Goal: Task Accomplishment & Management: Complete application form

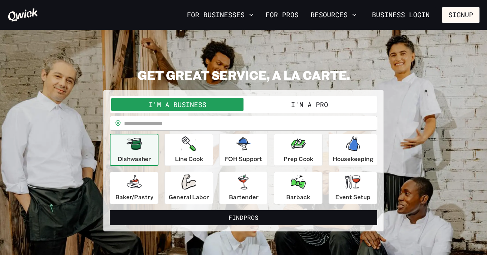
click at [291, 101] on button "I'm a Pro" at bounding box center [309, 104] width 132 height 13
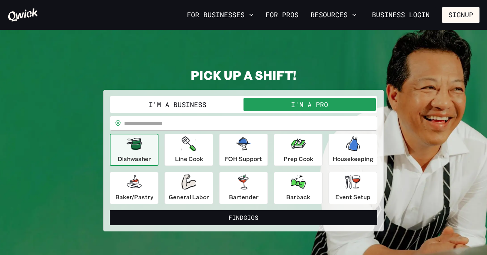
click at [202, 126] on input "text" at bounding box center [250, 123] width 253 height 15
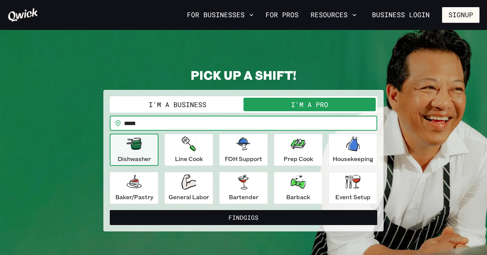
type input "*****"
click at [243, 217] on button "Find Gigs" at bounding box center [243, 217] width 267 height 15
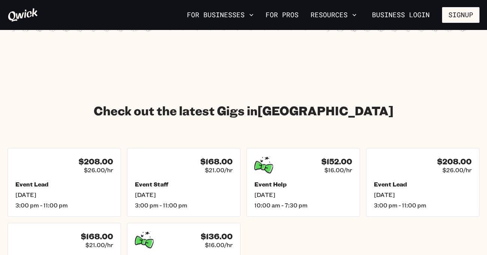
scroll to position [982, 0]
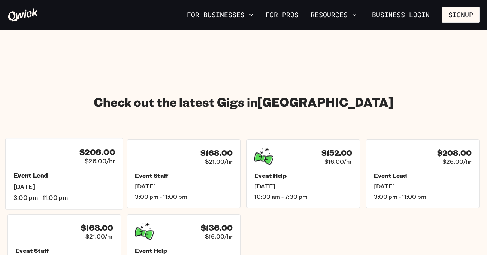
click at [55, 170] on div "$208.00 $26.00/hr Event Lead [DATE] 3:00 pm - 11:00 pm" at bounding box center [64, 173] width 118 height 71
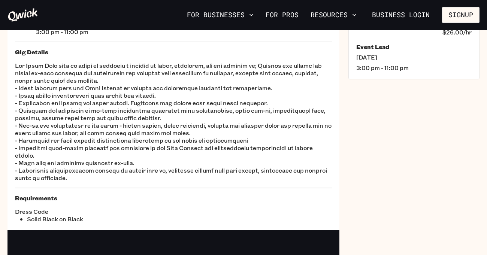
scroll to position [60, 0]
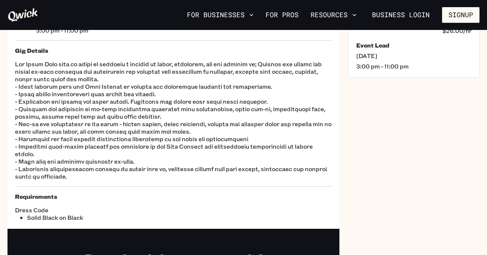
scroll to position [982, 0]
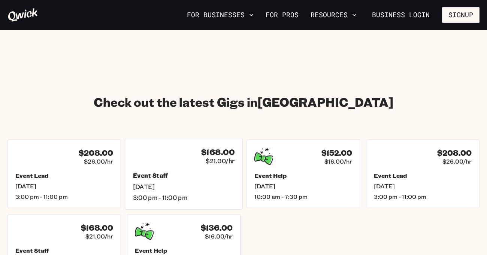
click at [178, 159] on div "$168.00 $21.00/hr" at bounding box center [183, 155] width 101 height 19
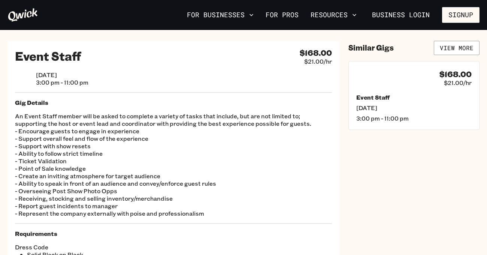
scroll to position [9, 0]
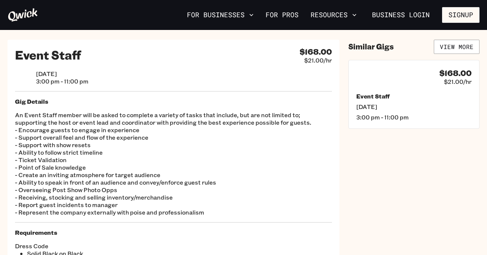
click at [202, 155] on p "An Event Staff member will be asked to complete a variety of tasks that include…" at bounding box center [173, 163] width 317 height 105
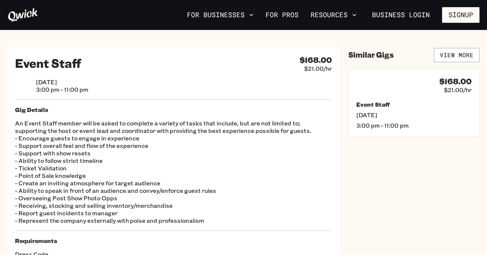
scroll to position [1, 0]
click at [454, 51] on link "View More" at bounding box center [456, 55] width 46 height 14
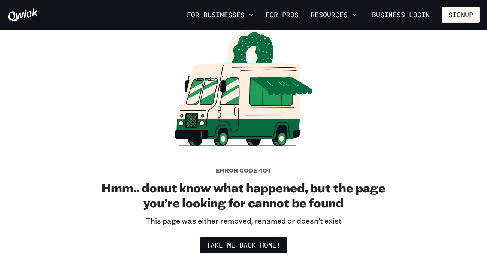
scroll to position [31, 0]
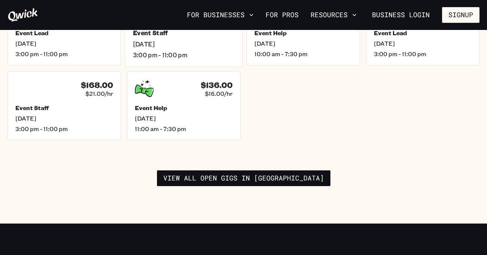
scroll to position [1130, 0]
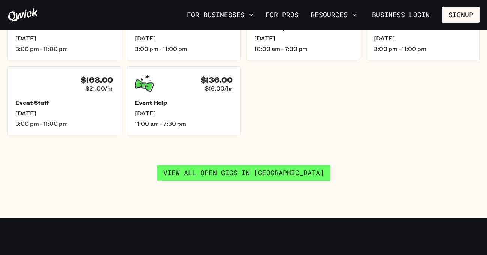
click at [204, 171] on link "View all open gigs in [GEOGRAPHIC_DATA]" at bounding box center [243, 173] width 173 height 16
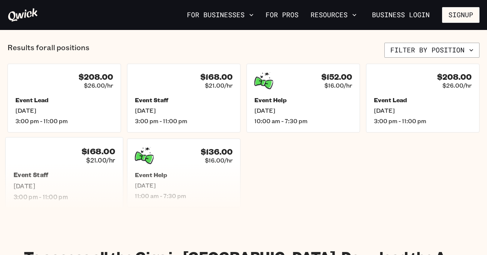
click at [46, 172] on h5 "Event Staff" at bounding box center [63, 175] width 101 height 8
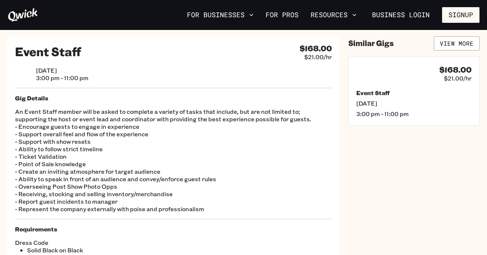
scroll to position [12, 0]
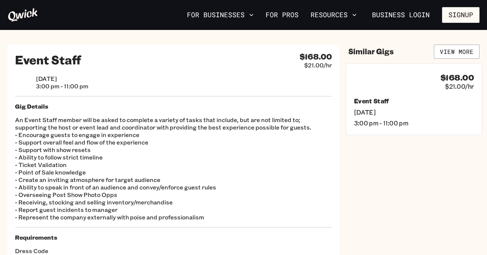
click at [394, 91] on div "$168.00 $21.00/hr Event Staff [DATE] 3:00 pm - 11:00 pm" at bounding box center [413, 98] width 136 height 71
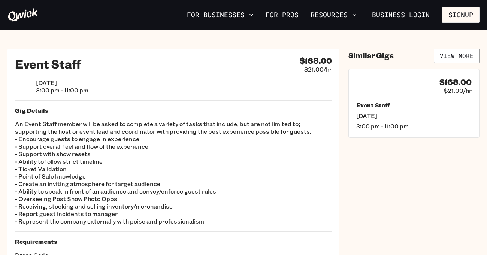
click at [394, 91] on div "$168.00 $21.00/hr" at bounding box center [413, 86] width 115 height 19
click at [282, 14] on link "For Pros" at bounding box center [281, 15] width 39 height 13
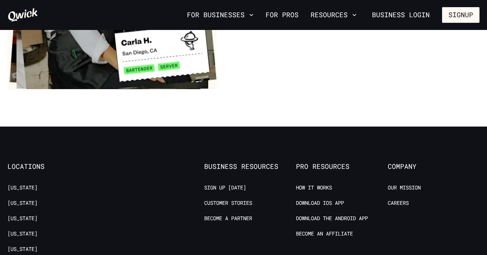
scroll to position [1344, 0]
